Goal: Task Accomplishment & Management: Manage account settings

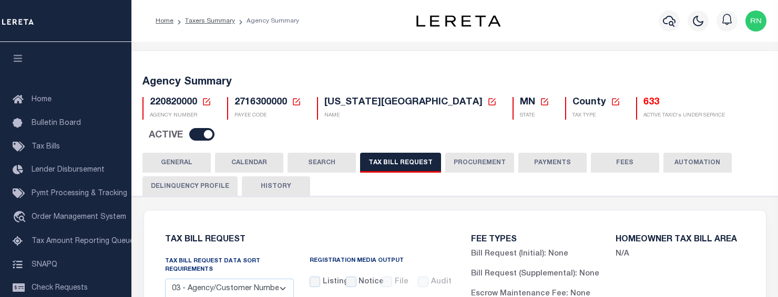
select select "27"
select select "22"
select select "true"
select select "14"
select select
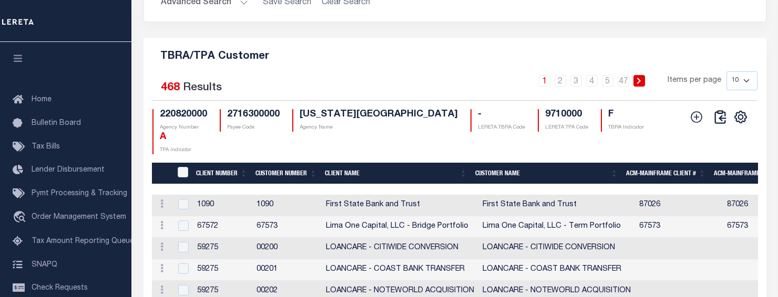
scroll to position [1287, 0]
click at [317, 73] on div "TBRA/TPA Customer Selected 468 Results 1 2 3 4 5 … 47 Items per page 10 25 50 1…" at bounding box center [454, 228] width 623 height 381
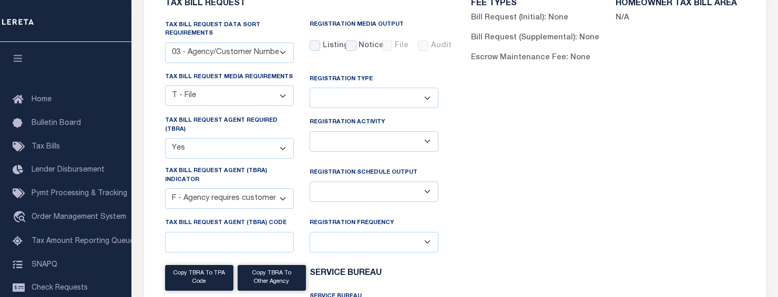
scroll to position [0, 0]
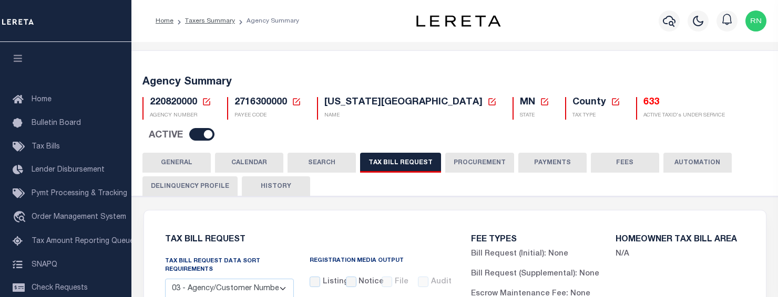
click at [209, 102] on icon at bounding box center [206, 101] width 7 height 7
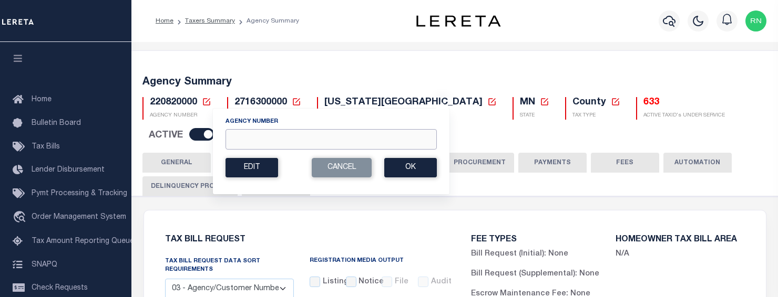
click at [253, 136] on input "Agency Number" at bounding box center [330, 139] width 211 height 20
type input "230240000"
click at [417, 163] on button "Ok" at bounding box center [410, 167] width 53 height 19
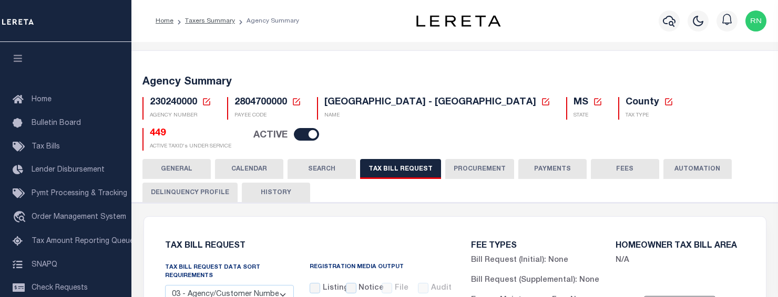
select select "27"
select select "22"
select select "true"
select select "14"
select select "1"
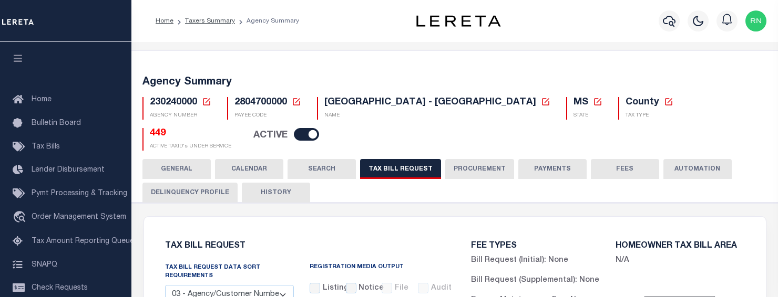
select select
